Goal: Information Seeking & Learning: Compare options

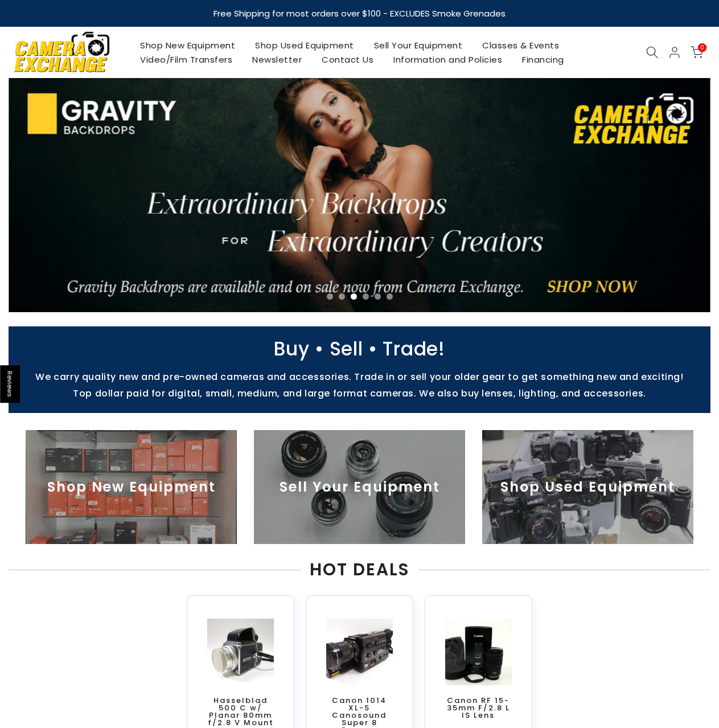
click at [214, 229] on link at bounding box center [360, 195] width 702 height 234
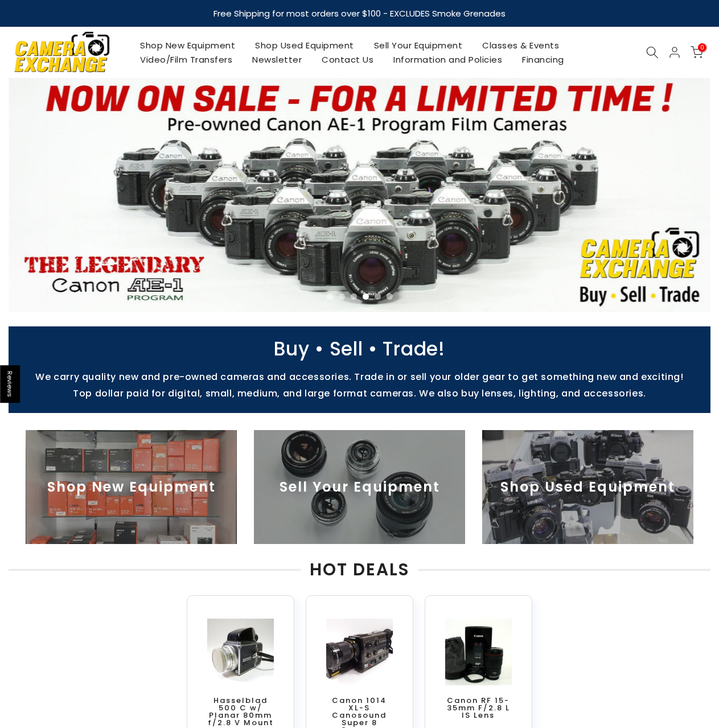
click at [180, 184] on link at bounding box center [360, 195] width 702 height 234
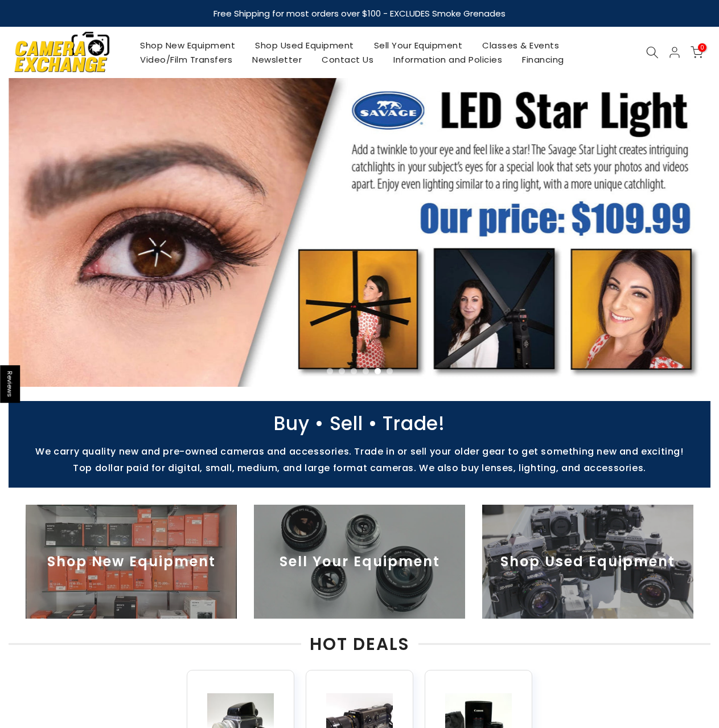
click at [508, 221] on link at bounding box center [360, 232] width 702 height 309
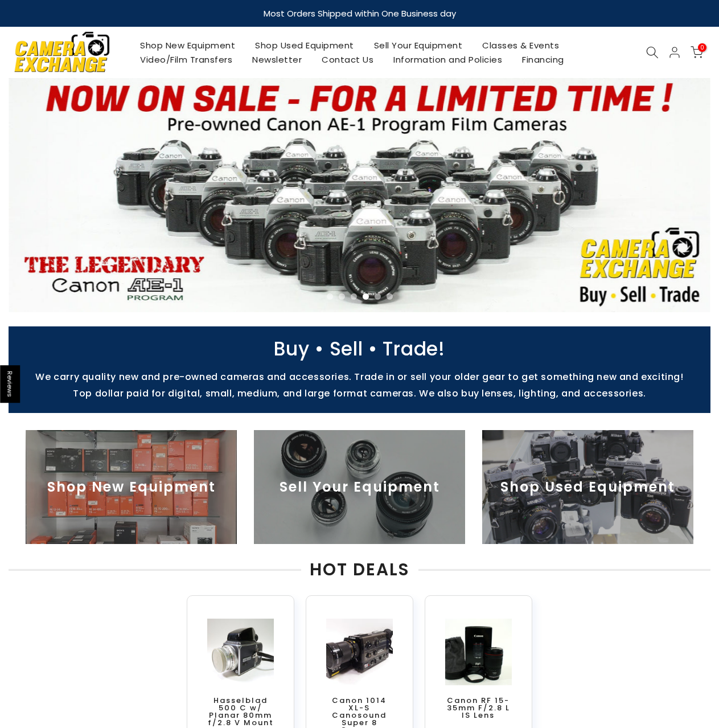
click at [318, 232] on link at bounding box center [360, 195] width 702 height 234
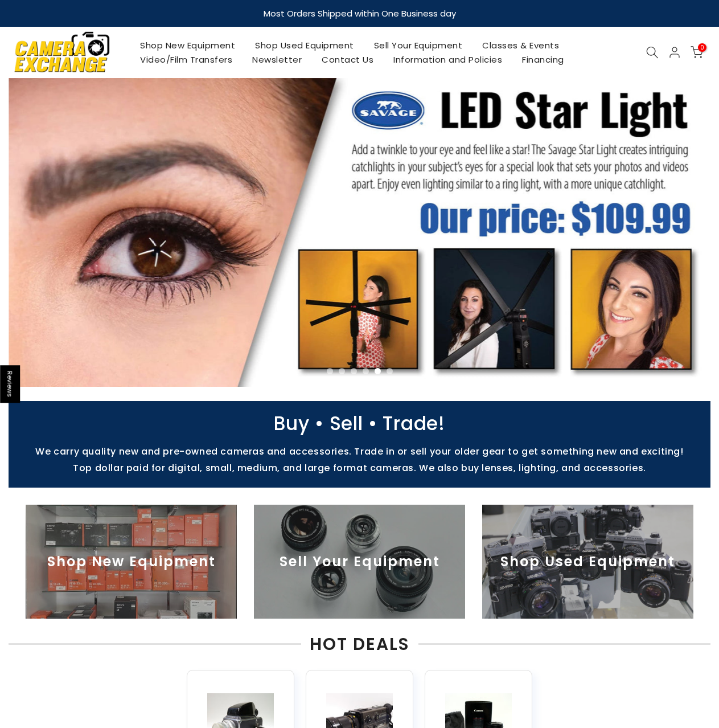
click at [524, 248] on link at bounding box center [360, 232] width 702 height 309
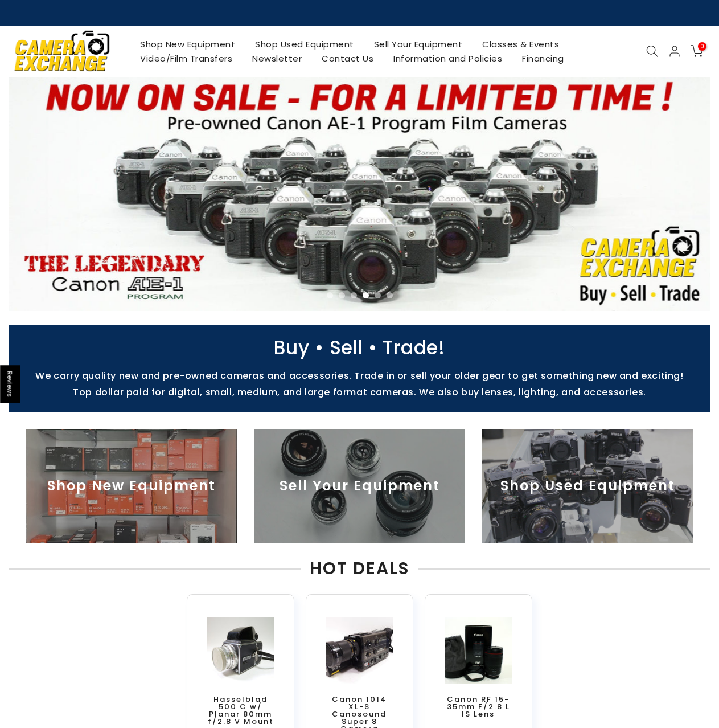
click at [535, 56] on link "Financing" at bounding box center [543, 58] width 62 height 14
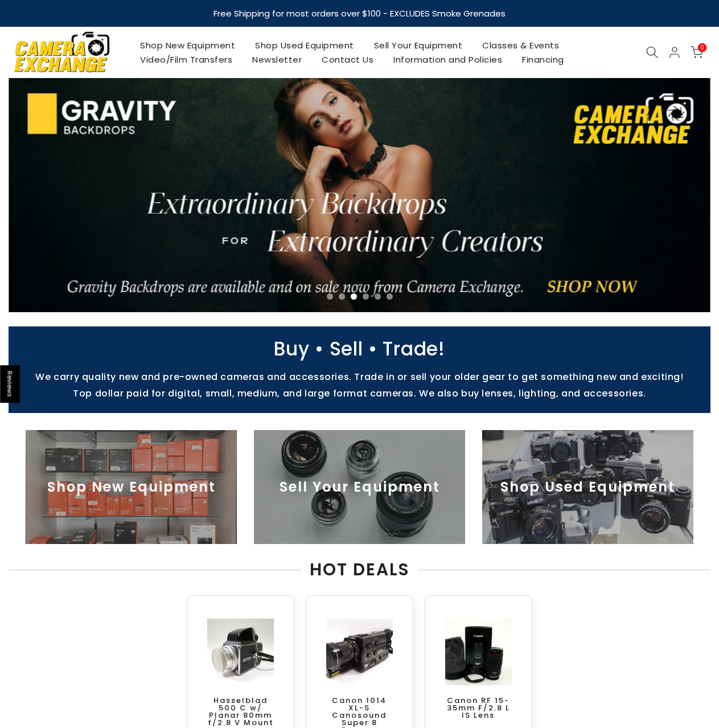
click at [299, 48] on link "Shop Used Equipment" at bounding box center [304, 45] width 119 height 14
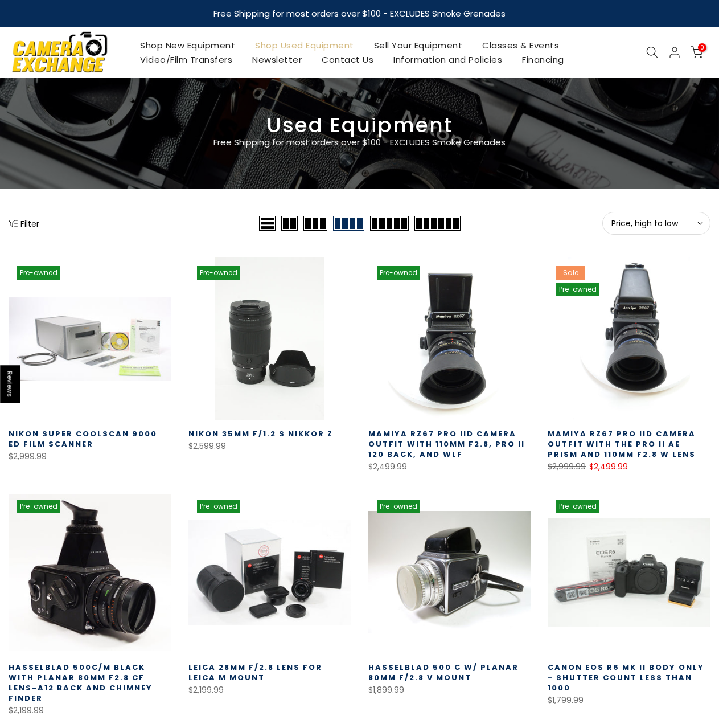
click at [654, 50] on icon at bounding box center [652, 52] width 13 height 13
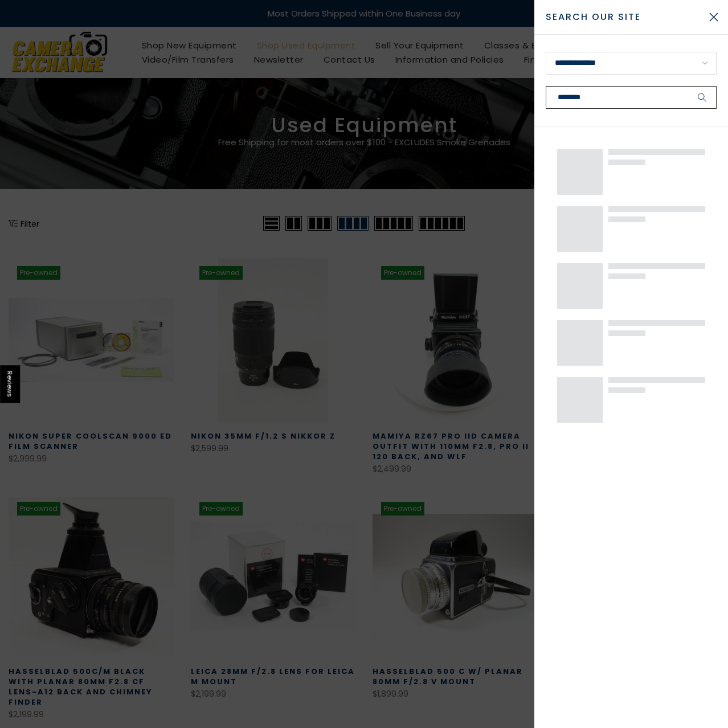
type input "********"
click at [688, 86] on button "submit" at bounding box center [702, 97] width 28 height 23
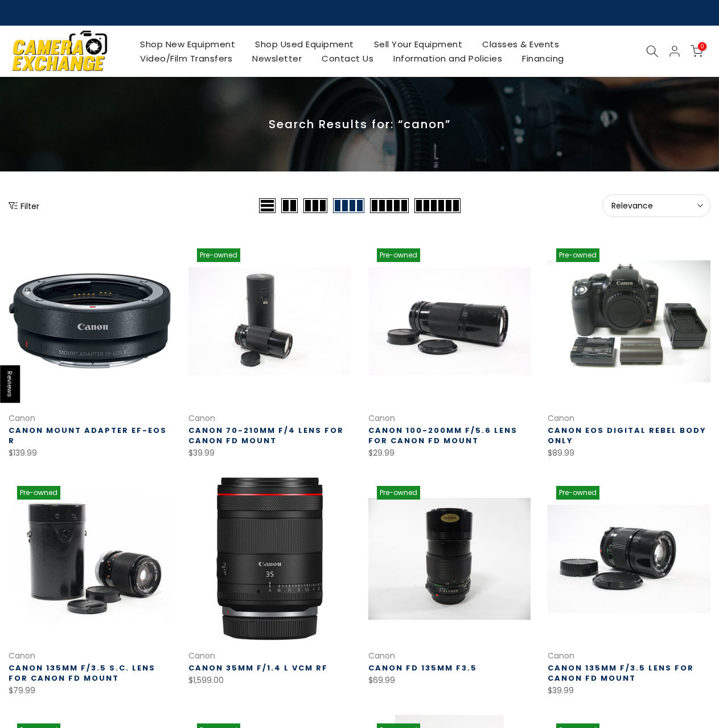
click at [663, 192] on main "Search Results for: “canon” Filter Relevance Sort Sort by: Relevance Price, low…" at bounding box center [359, 566] width 719 height 979
click at [661, 198] on button "Relevance Sort" at bounding box center [656, 205] width 108 height 23
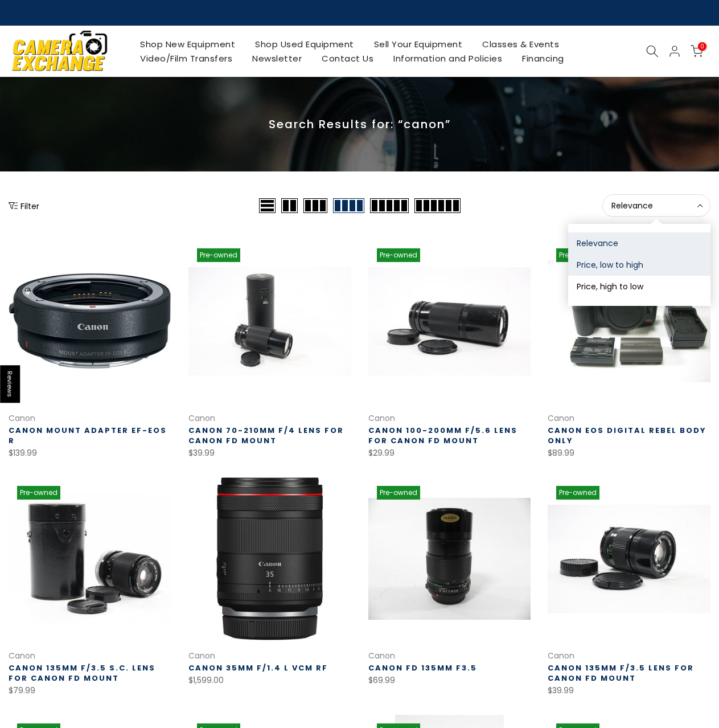
click at [629, 262] on button "Price, low to high" at bounding box center [639, 265] width 142 height 22
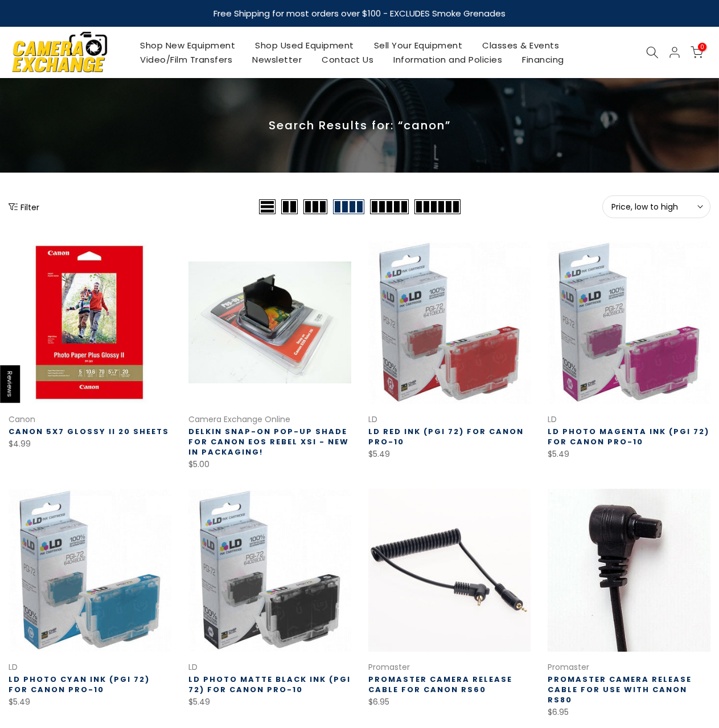
click at [667, 202] on span "Price, low to high" at bounding box center [657, 207] width 90 height 10
click at [618, 236] on button "Relevance" at bounding box center [639, 244] width 142 height 22
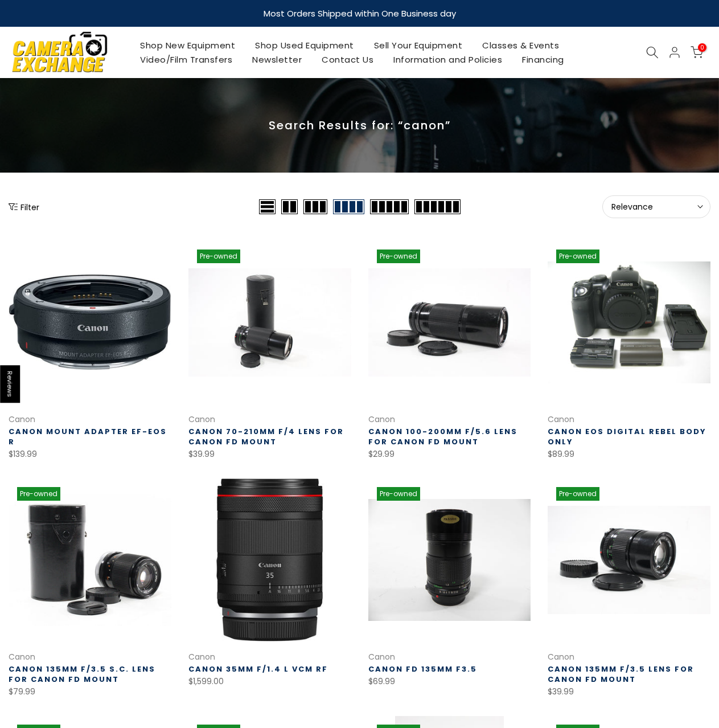
click at [436, 210] on span at bounding box center [438, 206] width 46 height 15
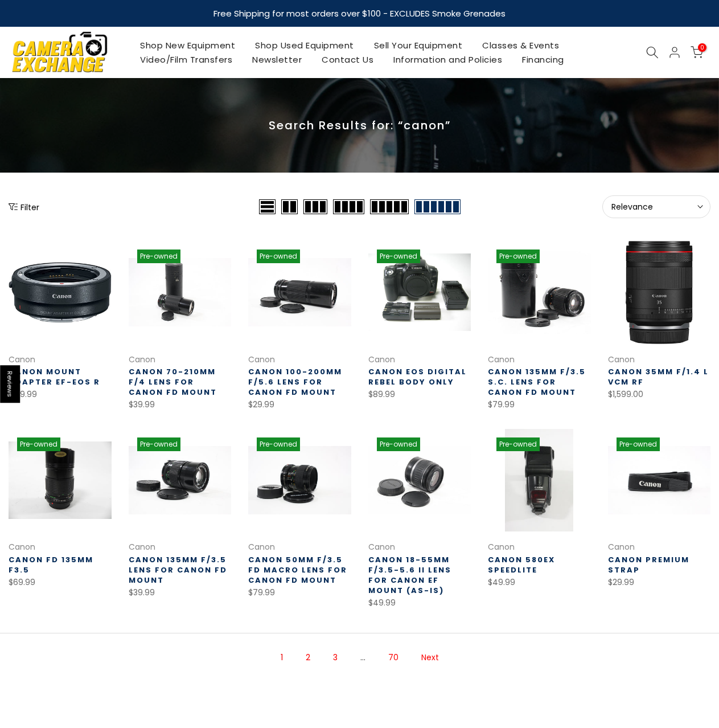
drag, startPoint x: 30, startPoint y: 515, endPoint x: 8, endPoint y: 507, distance: 23.1
drag, startPoint x: 8, startPoint y: 507, endPoint x: 155, endPoint y: 192, distance: 347.7
click at [155, 192] on main "Search Results for: “canon” Filter Relevance Sort Sort by: Relevance Price, low…" at bounding box center [359, 399] width 719 height 642
click at [424, 654] on link "Next" at bounding box center [430, 657] width 29 height 20
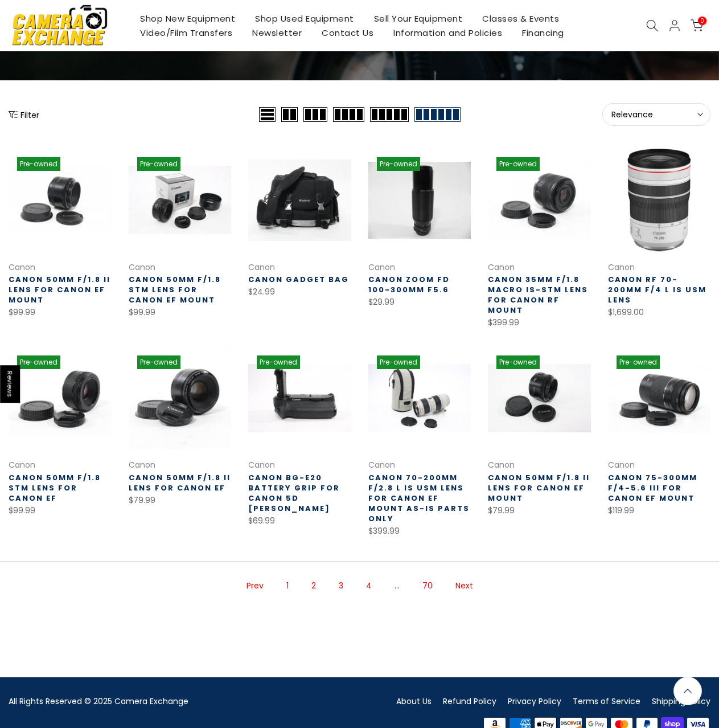
scroll to position [93, 0]
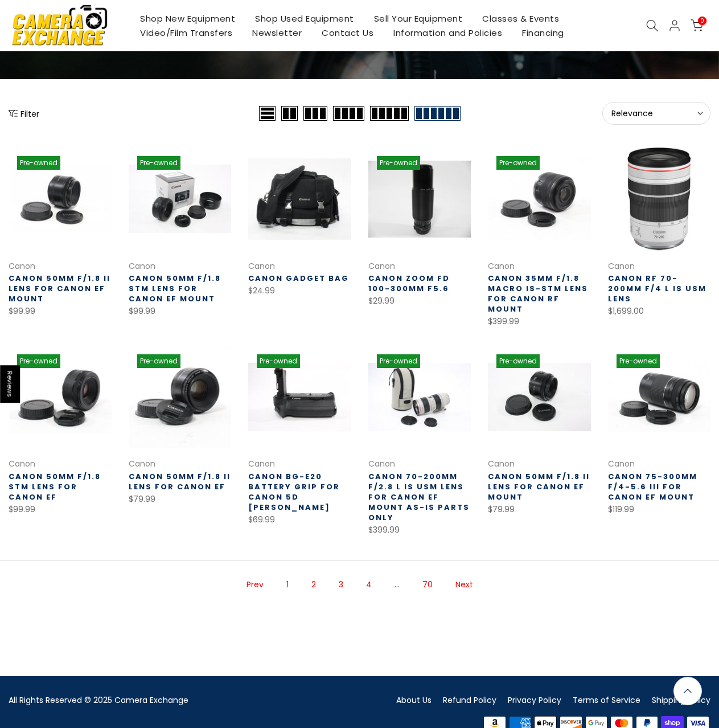
click at [466, 579] on link "Next" at bounding box center [464, 585] width 29 height 20
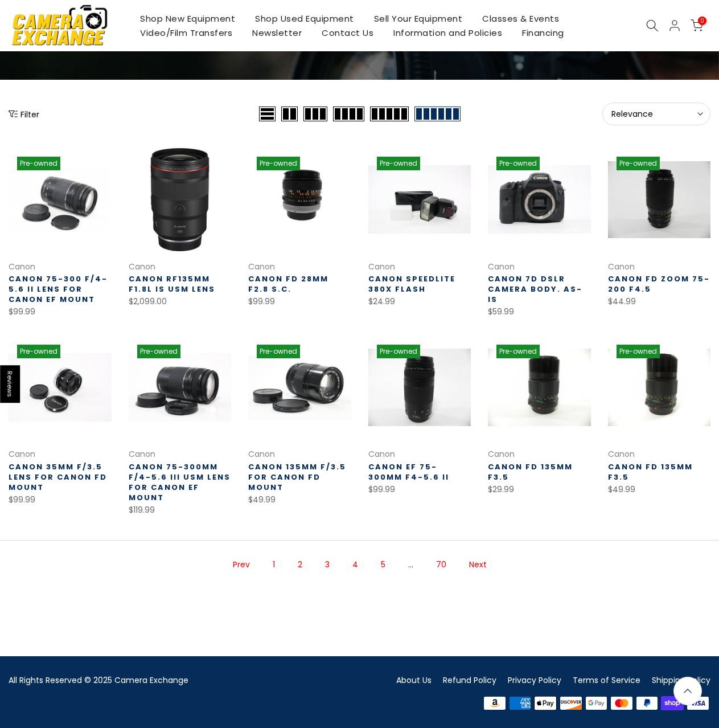
scroll to position [93, 0]
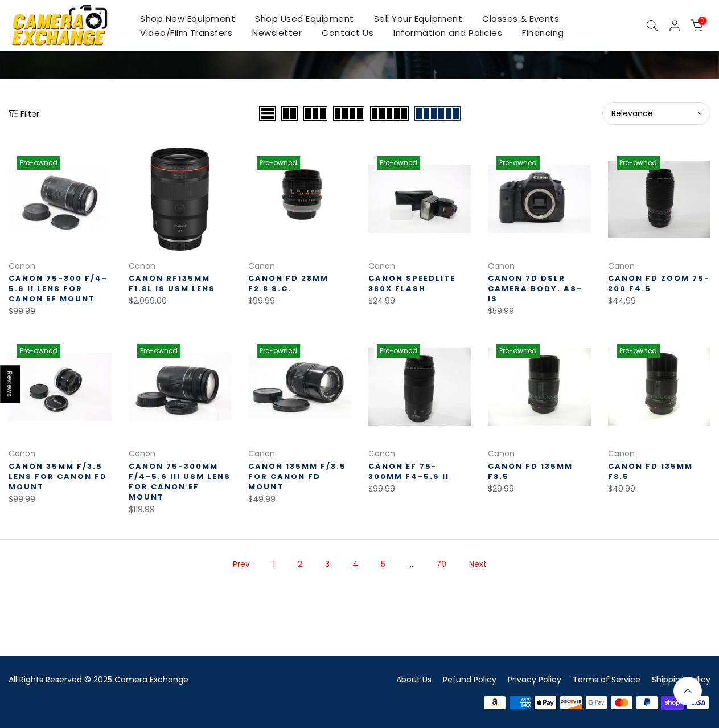
click at [642, 20] on div at bounding box center [653, 25] width 22 height 13
click at [645, 20] on div at bounding box center [653, 25] width 22 height 13
click at [650, 22] on icon at bounding box center [652, 25] width 13 height 13
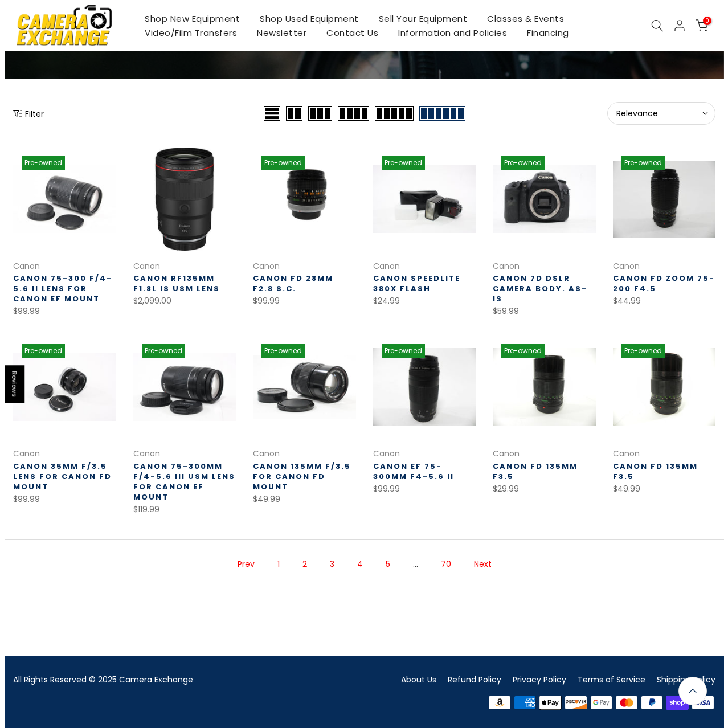
scroll to position [86, 0]
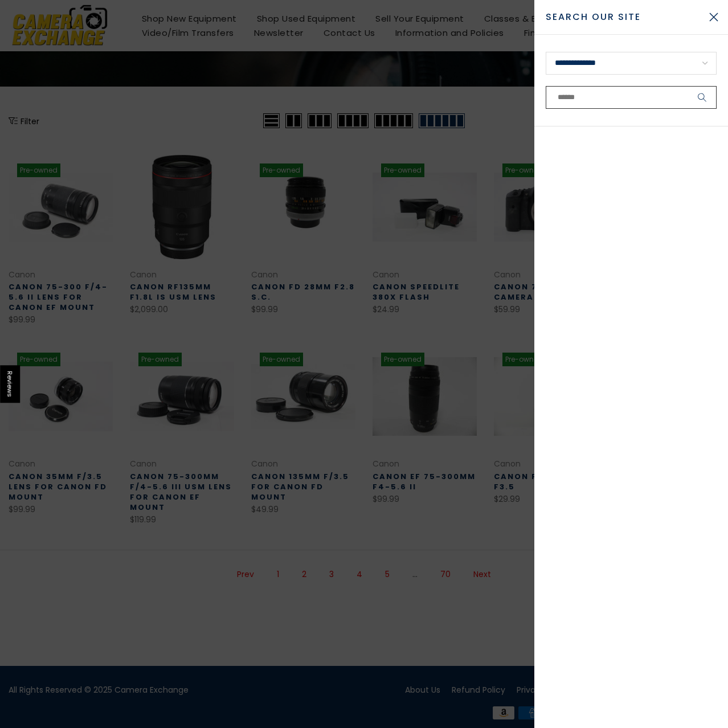
click at [610, 101] on input "text" at bounding box center [630, 97] width 171 height 23
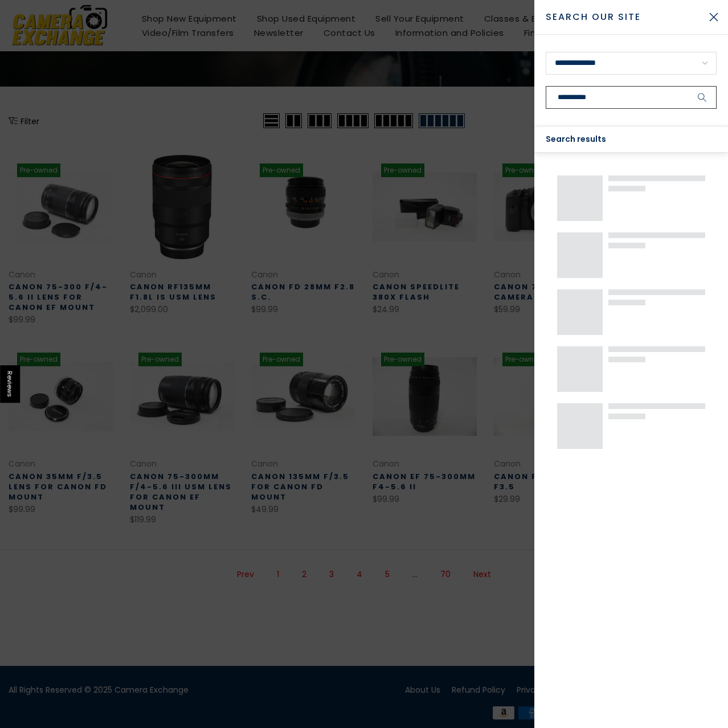
scroll to position [85, 0]
type input "**********"
click at [688, 86] on button "submit" at bounding box center [702, 97] width 28 height 23
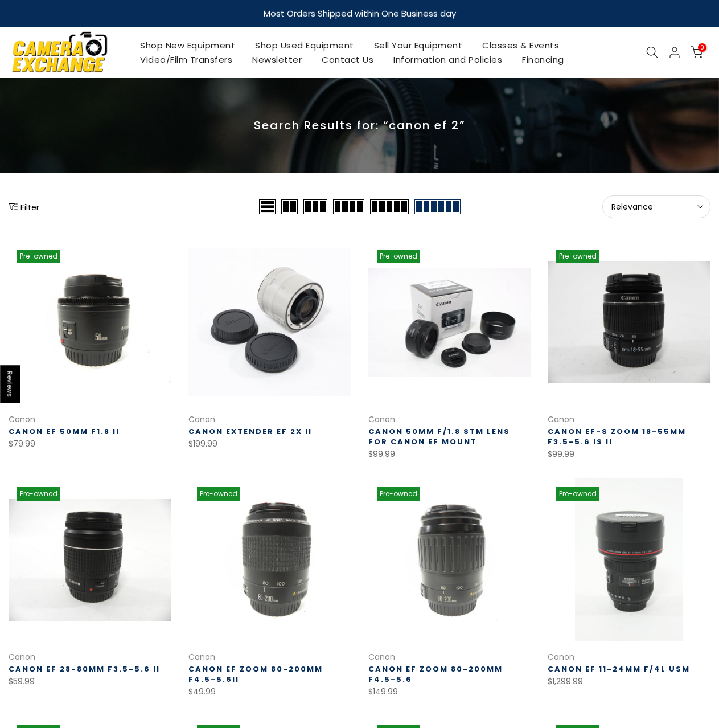
click at [650, 50] on icon at bounding box center [652, 52] width 13 height 13
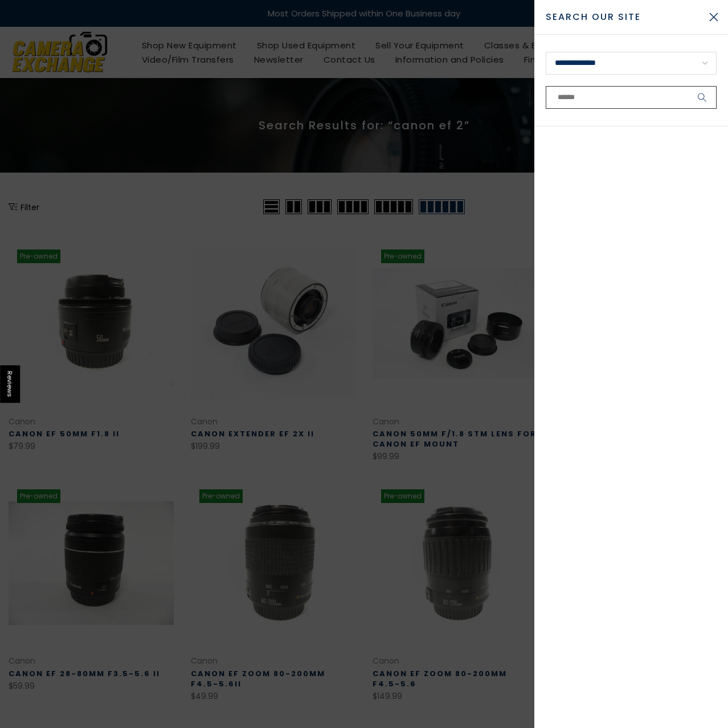
paste input "**********"
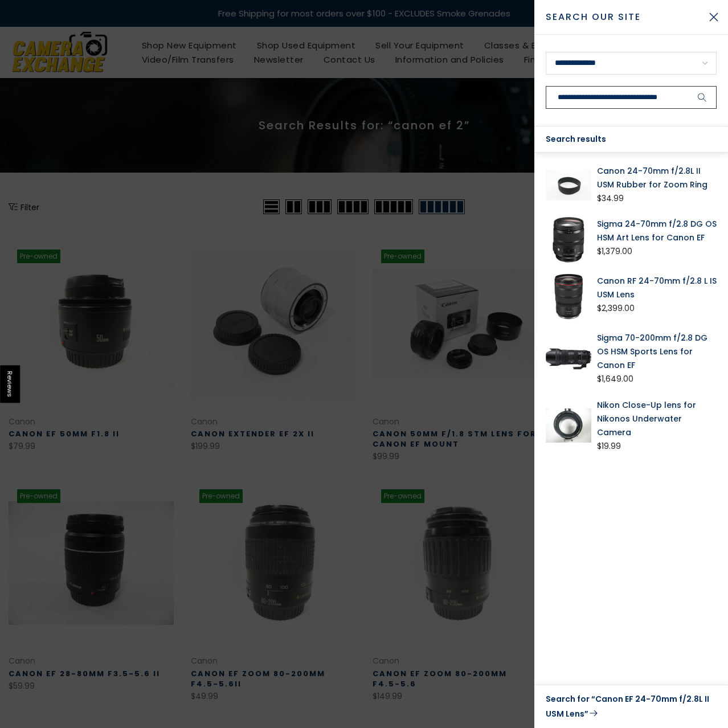
type input "**********"
click at [635, 284] on link "Canon RF 24-70mm f/2.8 L IS USM Lens" at bounding box center [657, 287] width 120 height 27
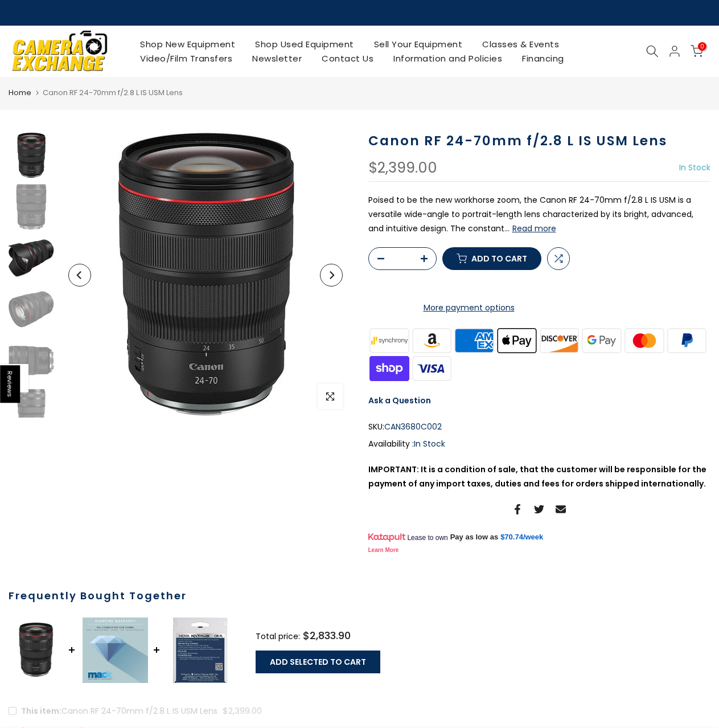
click at [31, 251] on img at bounding box center [32, 258] width 46 height 46
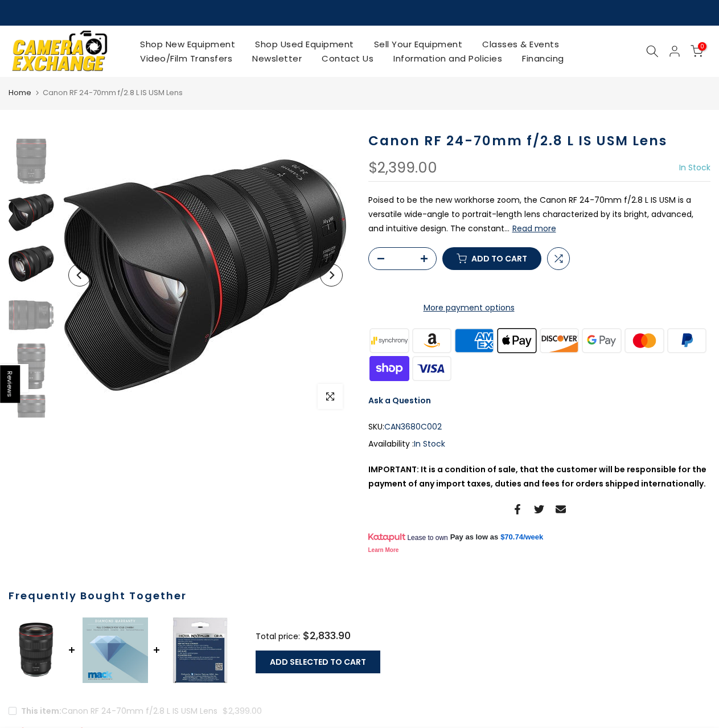
click at [29, 272] on img at bounding box center [32, 264] width 46 height 46
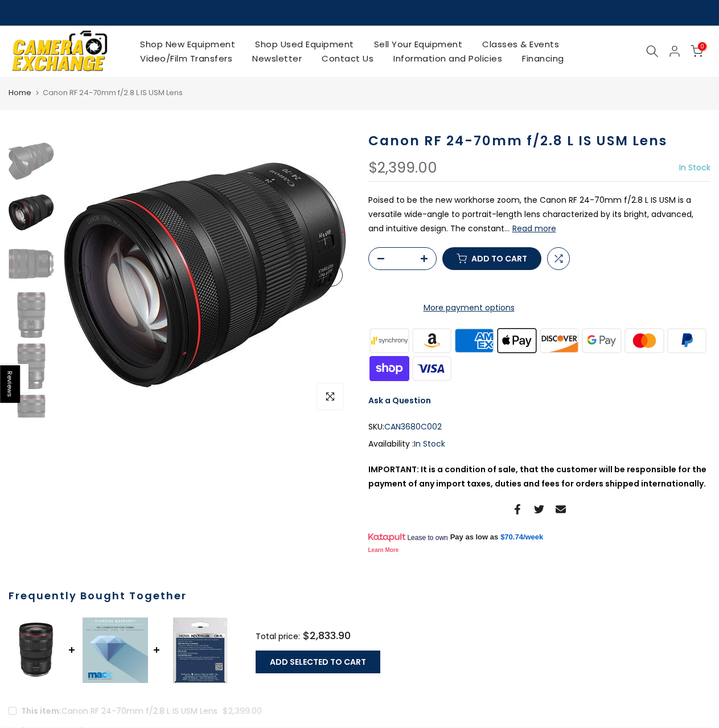
click at [29, 272] on img at bounding box center [32, 264] width 46 height 46
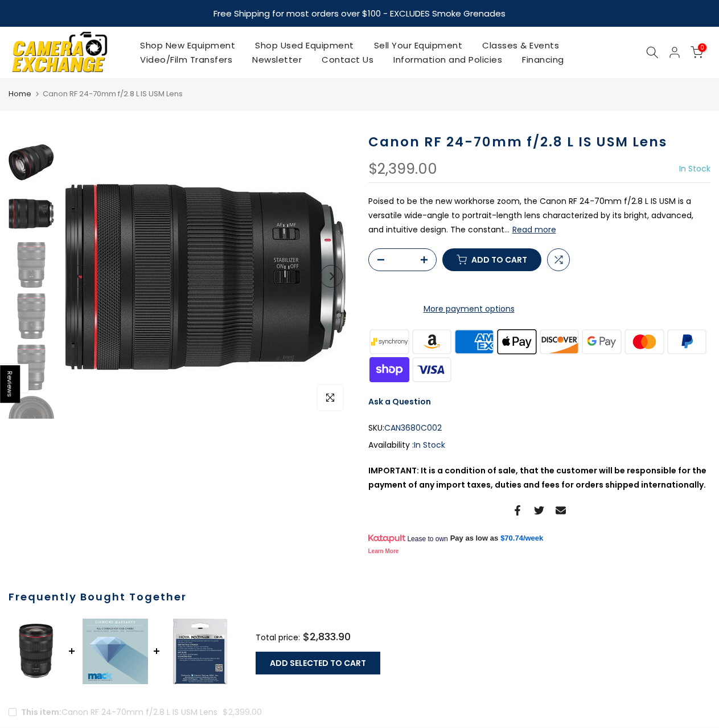
click at [29, 272] on img at bounding box center [32, 265] width 46 height 46
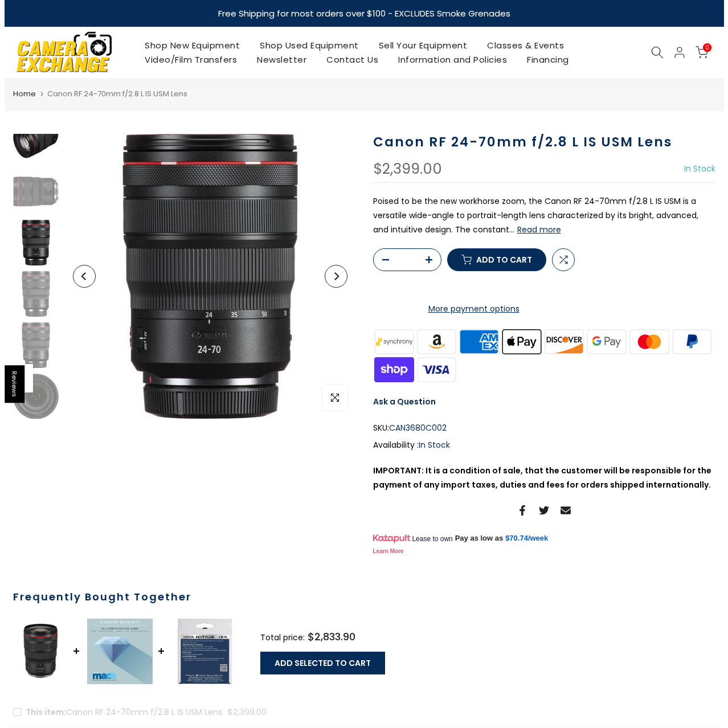
scroll to position [171, 0]
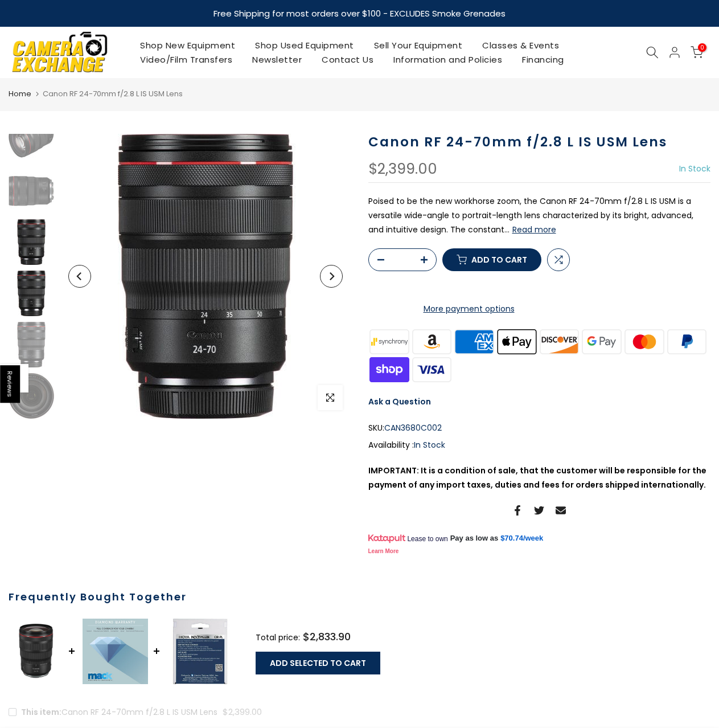
click at [28, 294] on img at bounding box center [32, 293] width 46 height 46
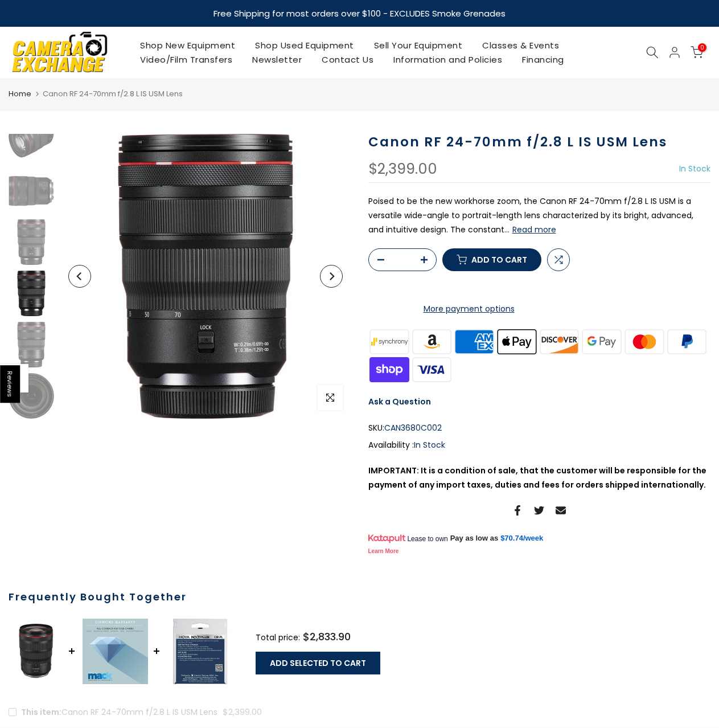
click at [30, 313] on img at bounding box center [32, 293] width 46 height 46
click at [36, 339] on img at bounding box center [32, 345] width 46 height 46
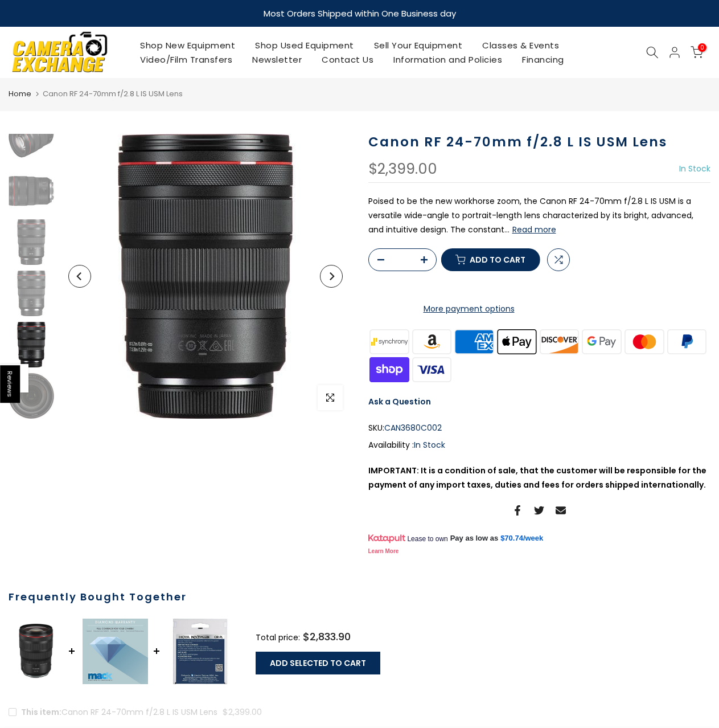
click at [645, 48] on div at bounding box center [653, 52] width 22 height 13
click at [650, 50] on icon at bounding box center [652, 52] width 13 height 13
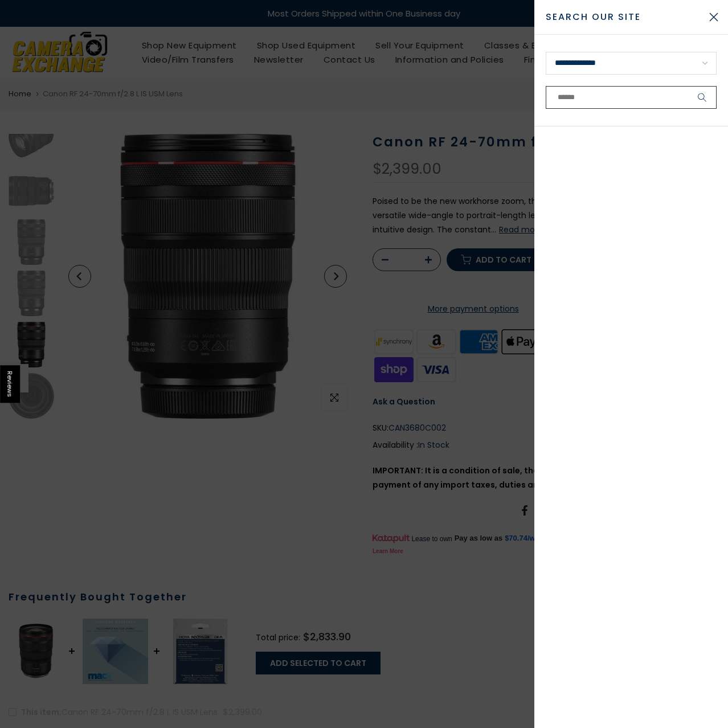
paste input "**********"
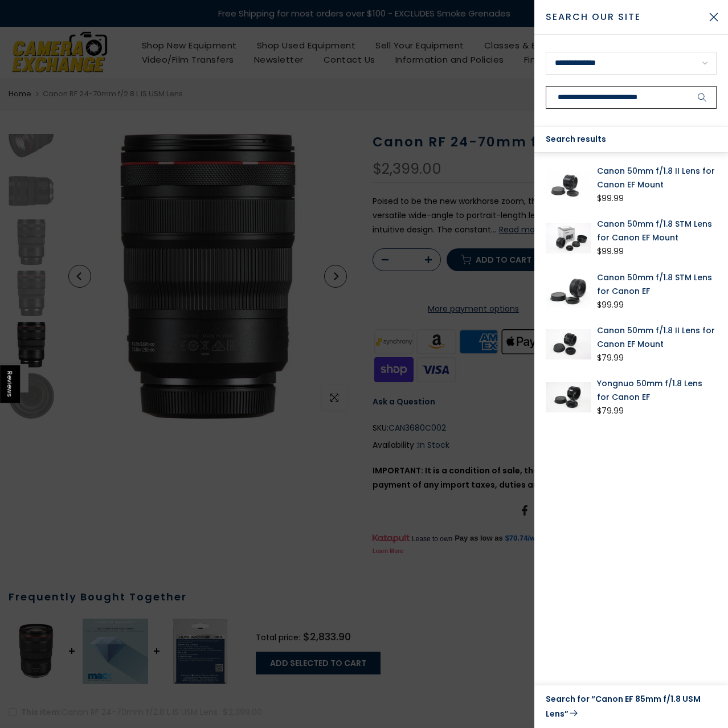
type input "**********"
click at [655, 172] on link "Canon 50mm f/1.8 II Lens for Canon EF Mount" at bounding box center [657, 177] width 120 height 27
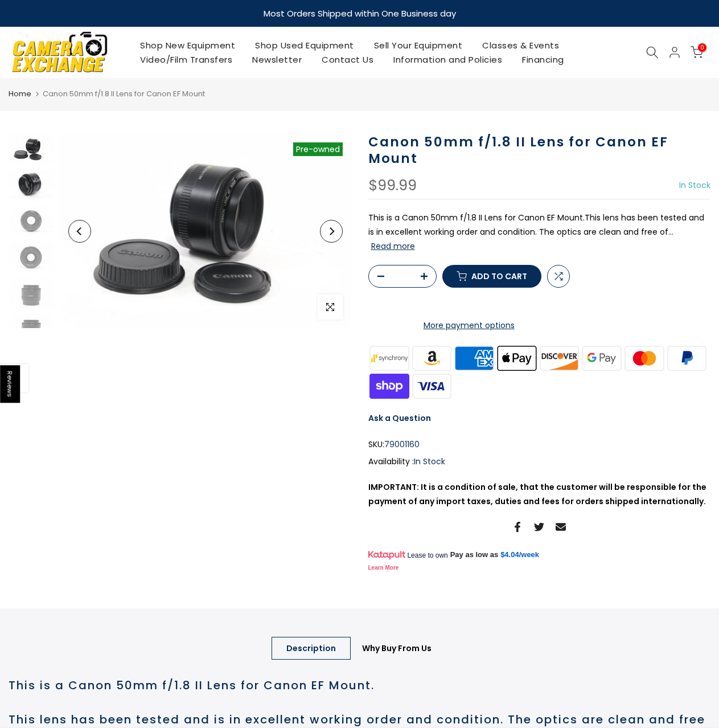
click at [27, 184] on img at bounding box center [32, 185] width 46 height 30
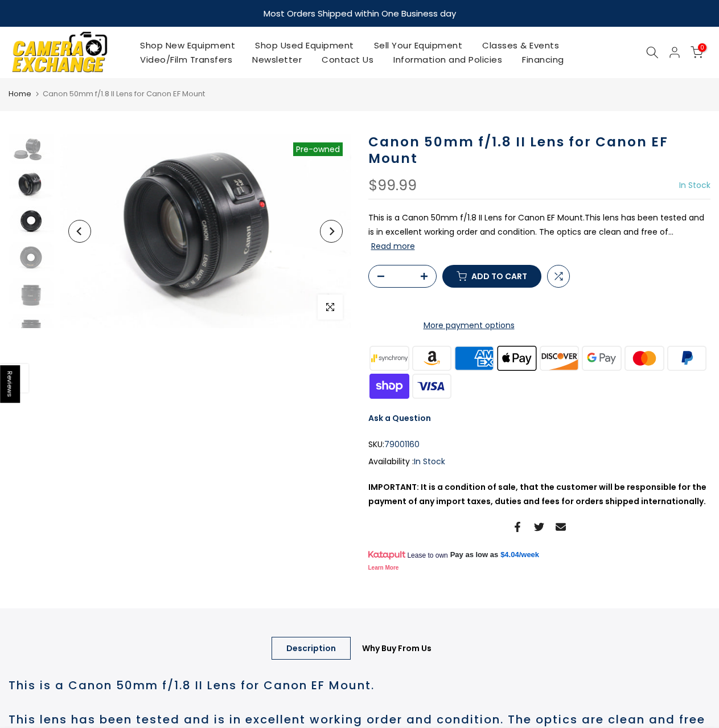
click at [25, 218] on img at bounding box center [32, 221] width 46 height 30
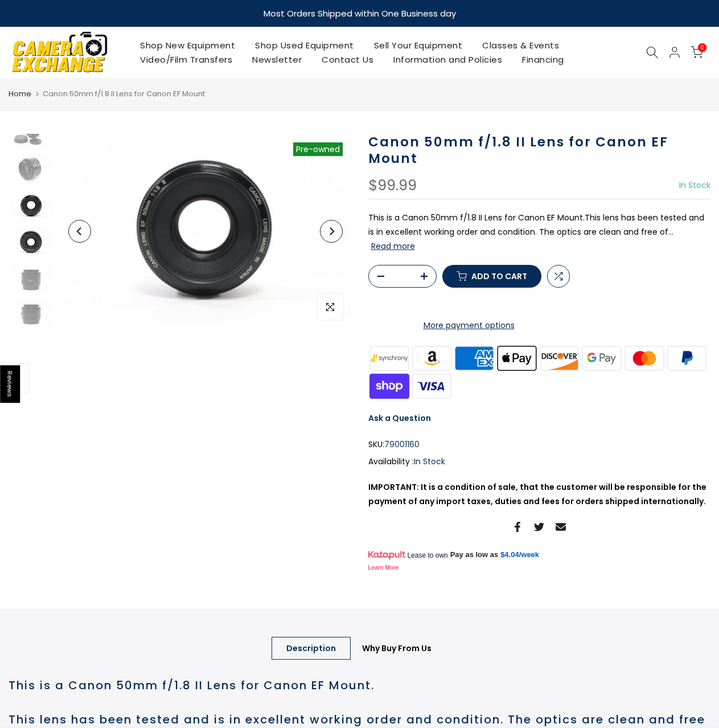
click at [23, 248] on img at bounding box center [32, 242] width 46 height 30
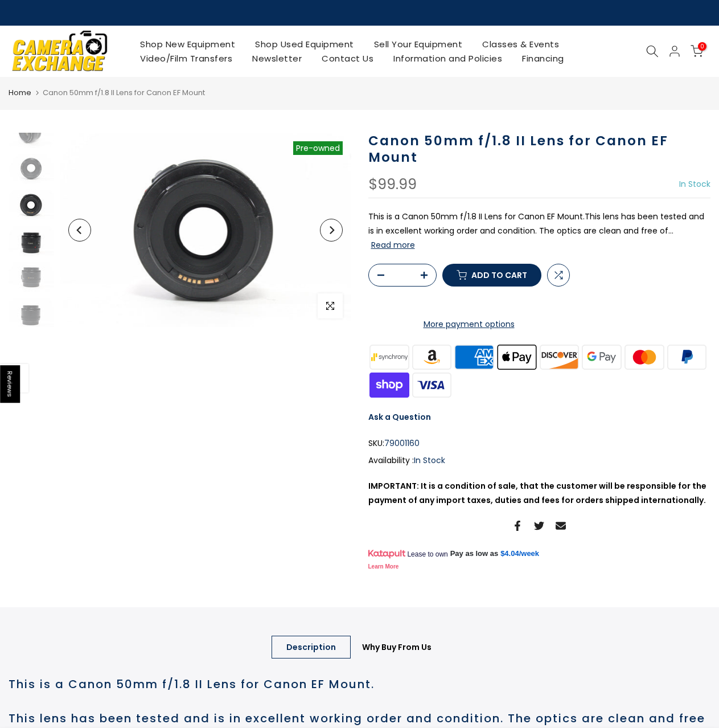
click at [34, 239] on img at bounding box center [32, 240] width 46 height 30
